Goal: Task Accomplishment & Management: Use online tool/utility

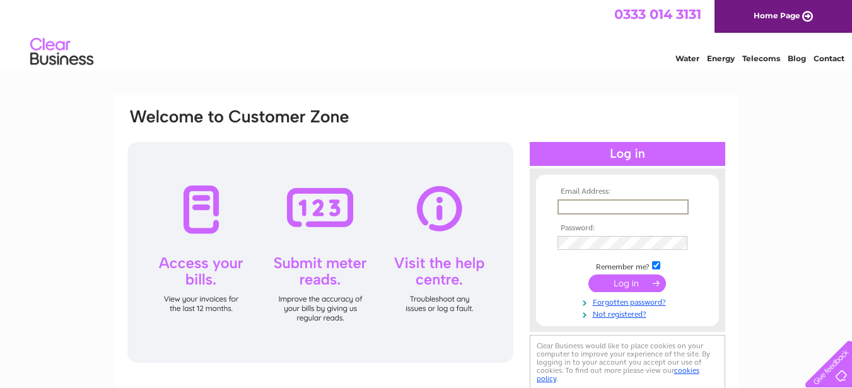
click at [585, 202] on input "text" at bounding box center [623, 206] width 131 height 15
type input "aacuk@lwintl.org"
click at [617, 281] on input "submit" at bounding box center [627, 283] width 78 height 18
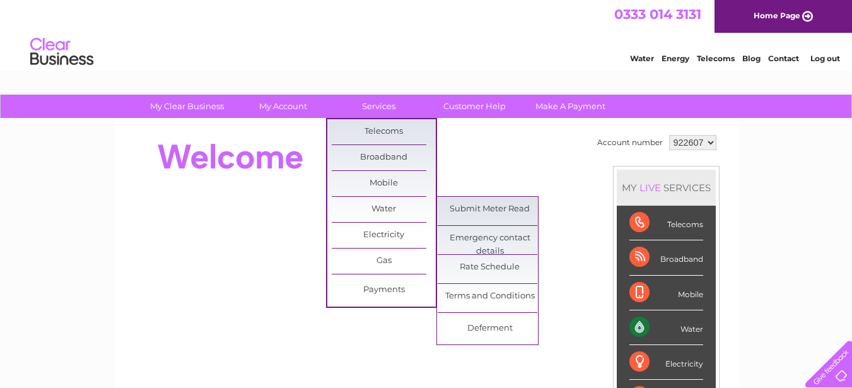
click at [393, 208] on link "Water" at bounding box center [384, 209] width 104 height 25
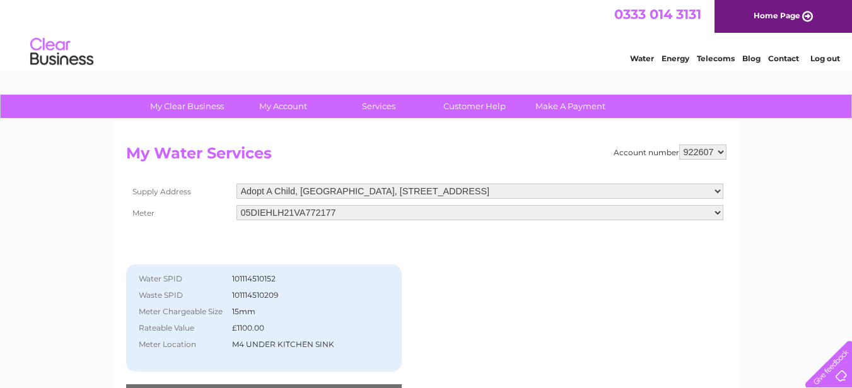
click at [450, 213] on select "05DIEHLH21VA772177" at bounding box center [480, 212] width 487 height 15
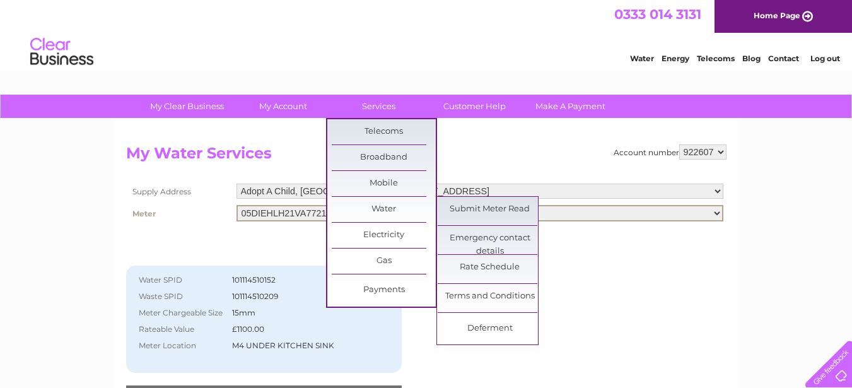
click at [460, 209] on link "Submit Meter Read" at bounding box center [490, 209] width 104 height 25
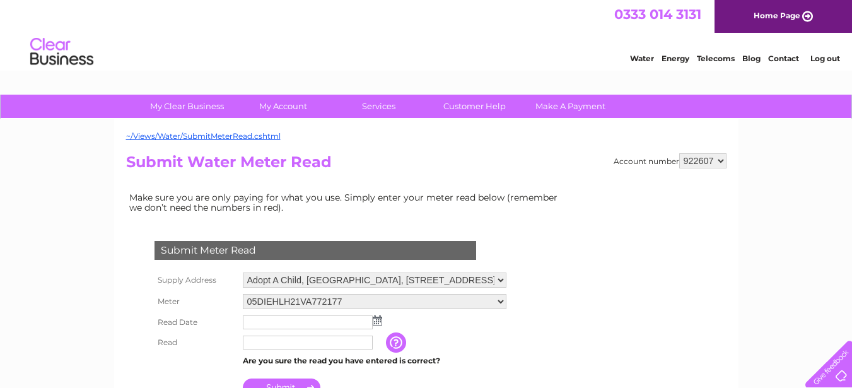
click at [377, 320] on img at bounding box center [377, 320] width 9 height 10
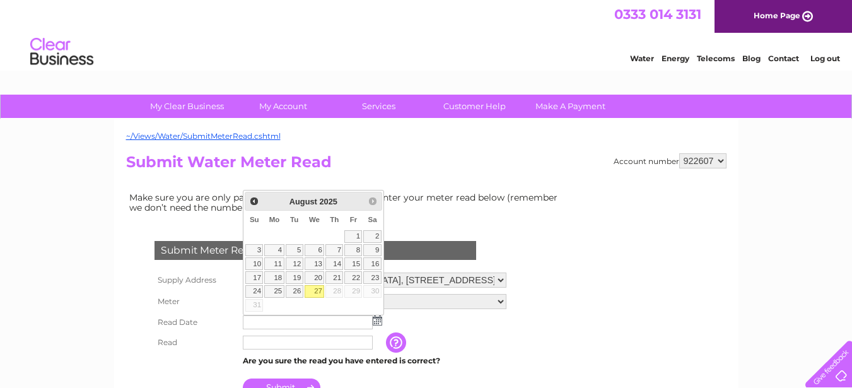
click at [317, 289] on link "27" at bounding box center [315, 291] width 20 height 13
type input "2025/08/27"
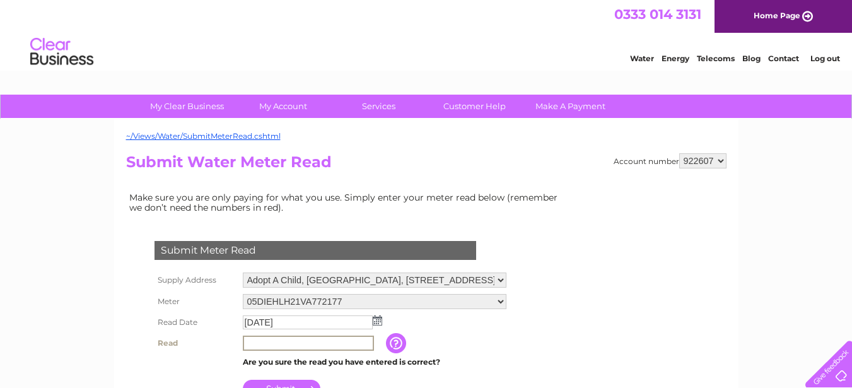
click at [253, 342] on input "text" at bounding box center [308, 343] width 131 height 15
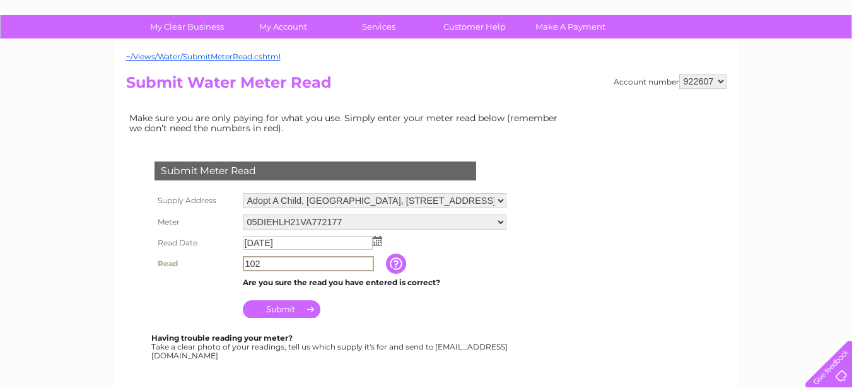
type input "102"
click at [281, 307] on input "Submit" at bounding box center [282, 309] width 78 height 18
